Goal: Check status: Check status

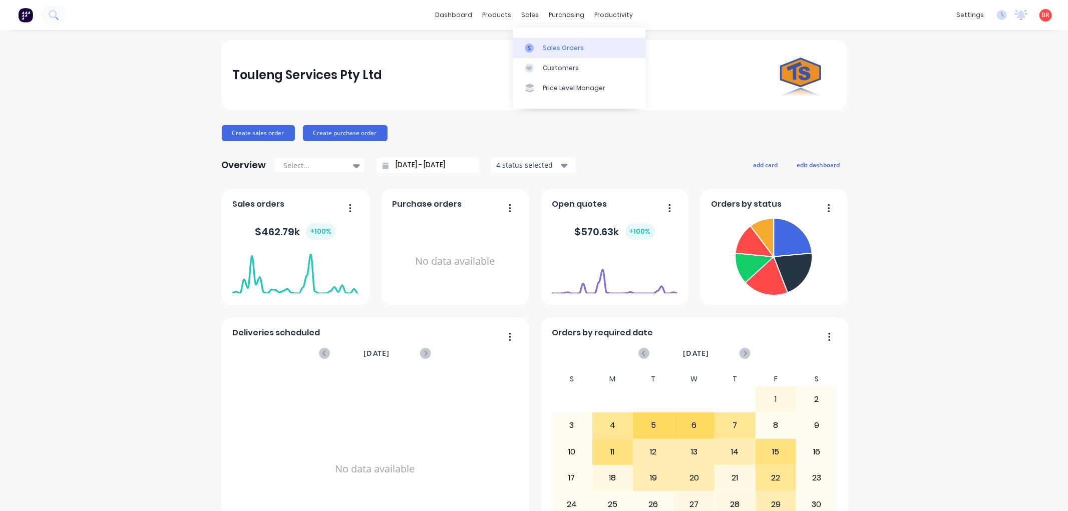
click at [544, 44] on div "Sales Orders" at bounding box center [563, 48] width 41 height 9
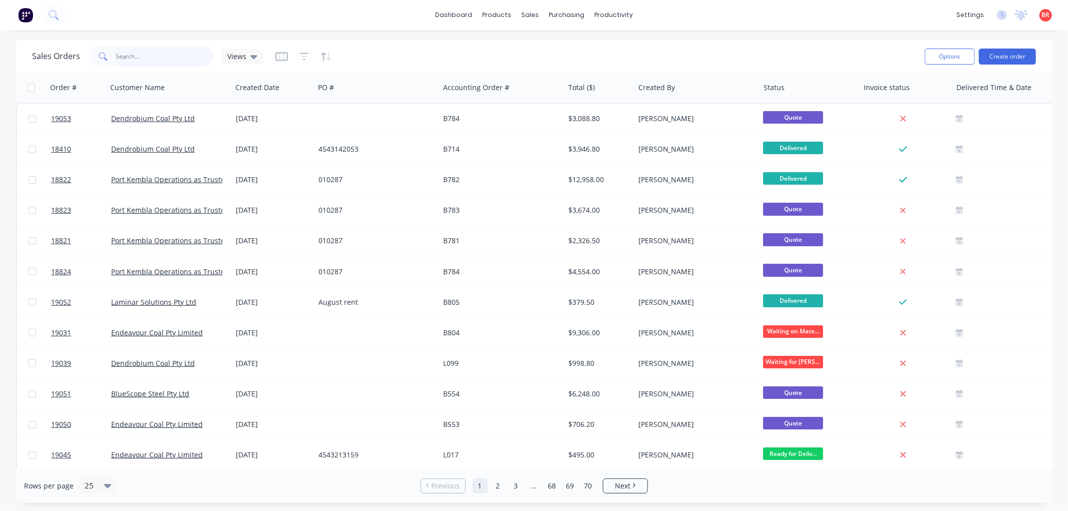
click at [138, 56] on input "text" at bounding box center [165, 57] width 98 height 20
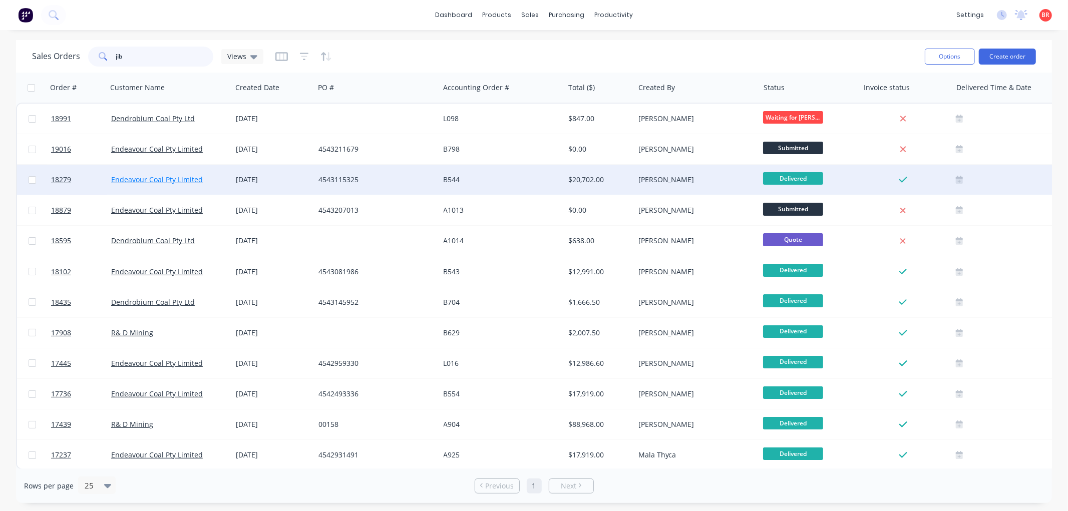
type input "jib"
click at [152, 175] on link "Endeavour Coal Pty Limited" at bounding box center [157, 180] width 92 height 10
click at [59, 176] on span "18279" at bounding box center [61, 180] width 20 height 10
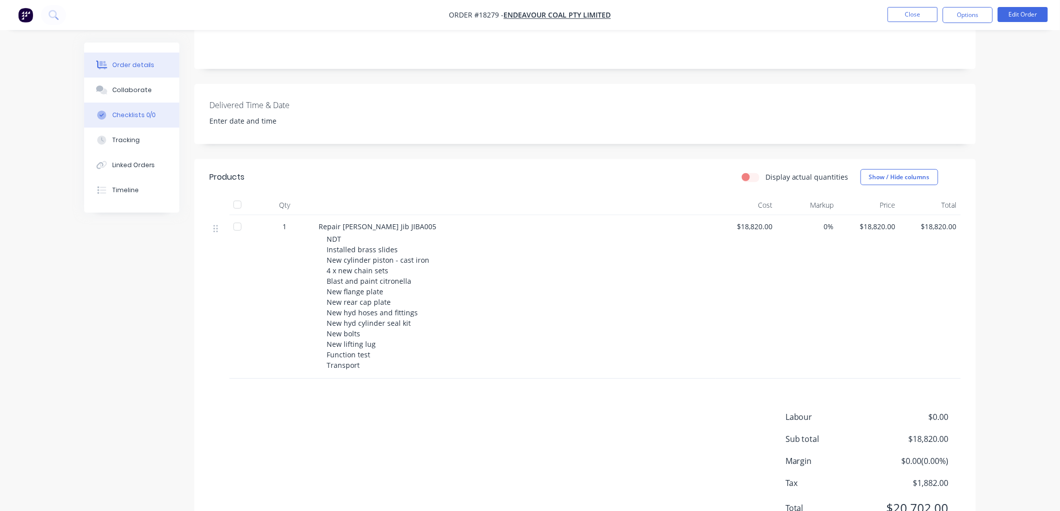
scroll to position [185, 0]
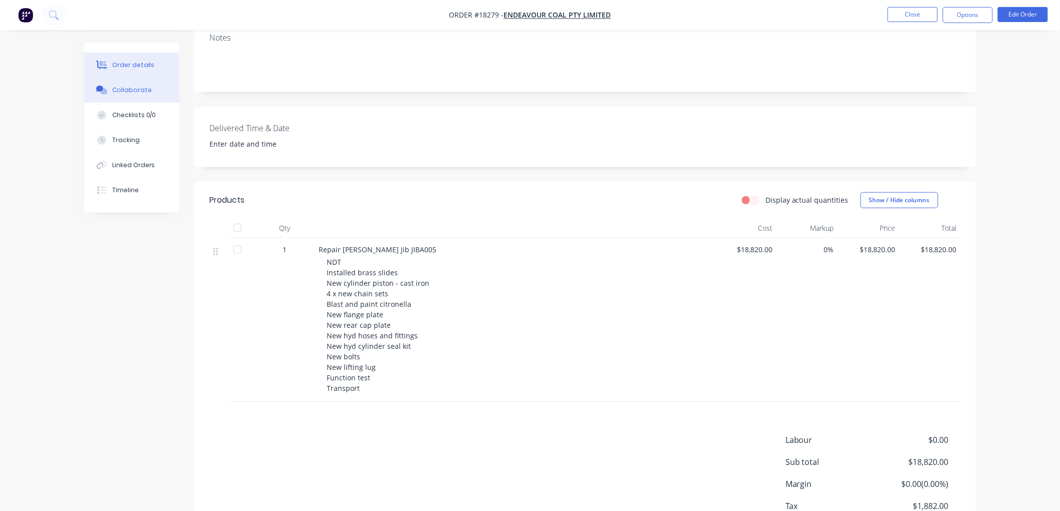
click at [118, 86] on div "Collaborate" at bounding box center [132, 90] width 40 height 9
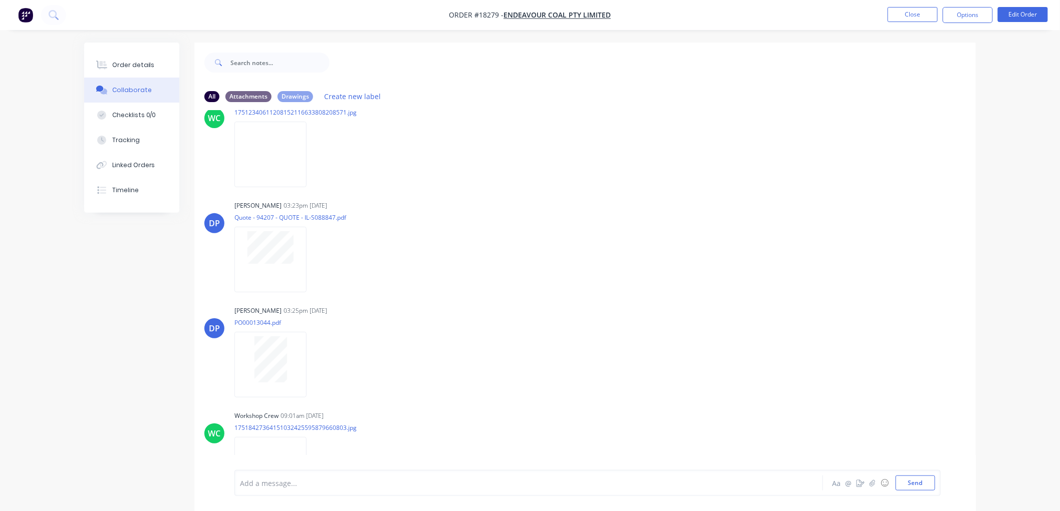
scroll to position [8735, 0]
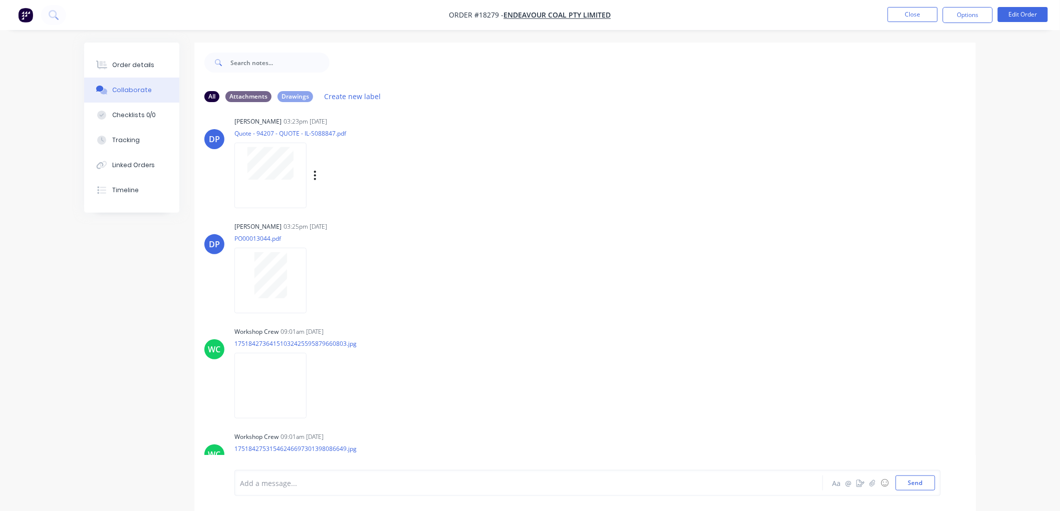
click at [266, 177] on div at bounding box center [270, 176] width 72 height 66
